Goal: Navigation & Orientation: Find specific page/section

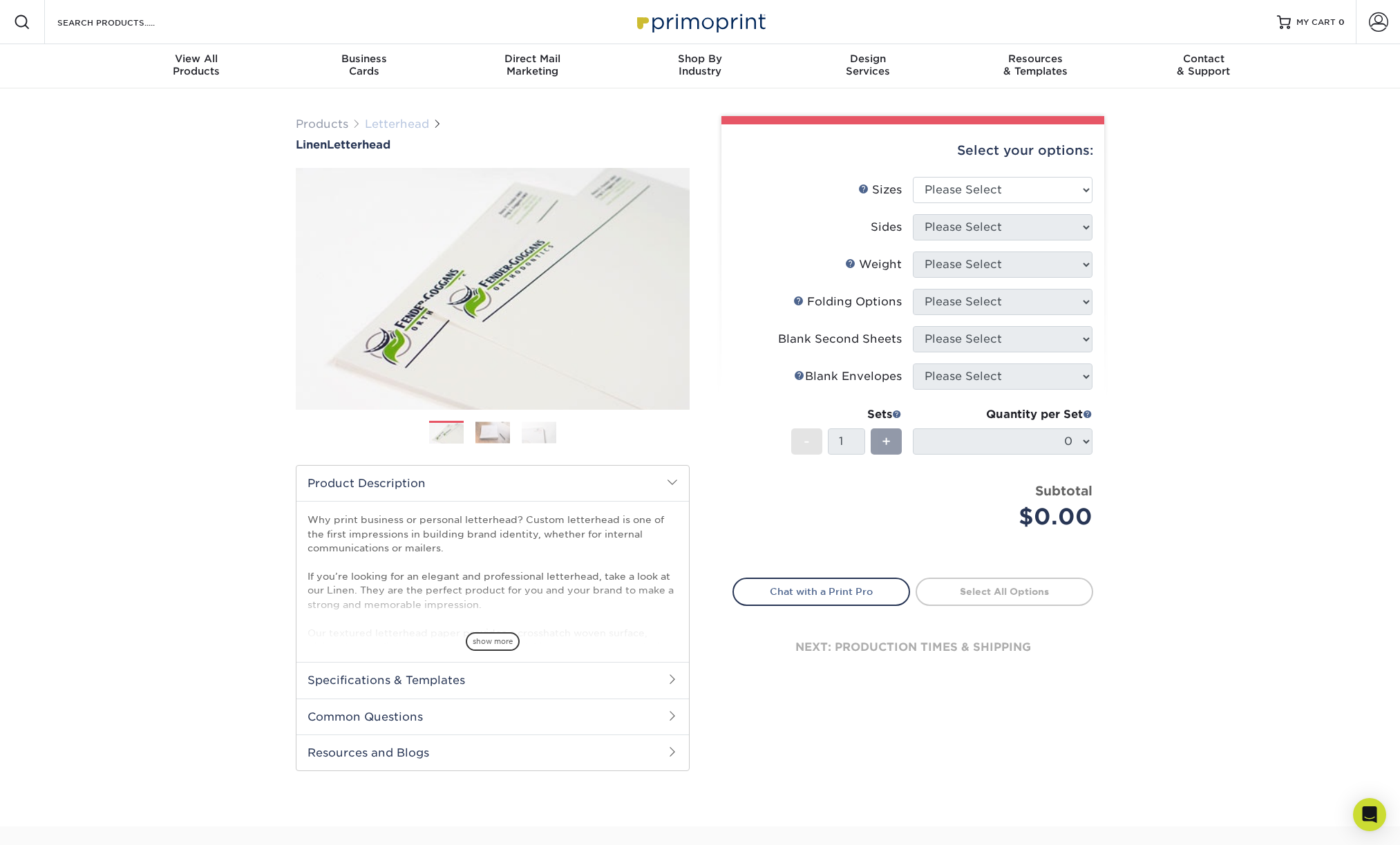
click at [420, 122] on link "Letterhead" at bounding box center [397, 124] width 64 height 13
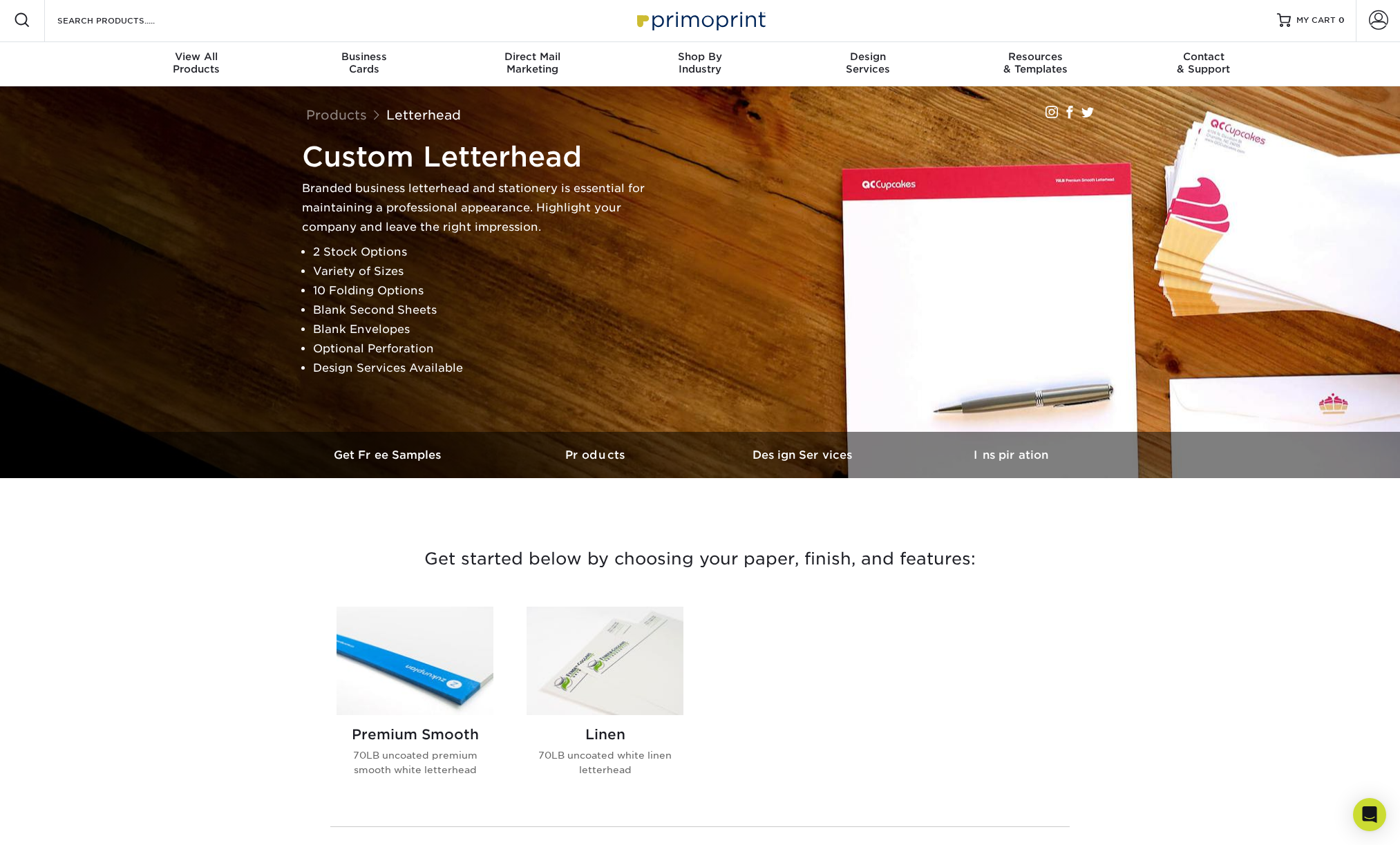
scroll to position [3, 0]
